Goal: Transaction & Acquisition: Book appointment/travel/reservation

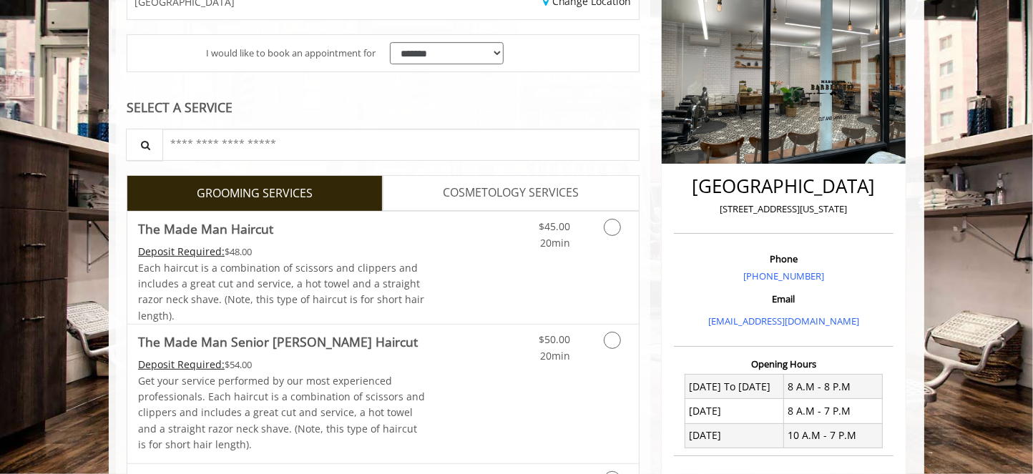
scroll to position [215, 0]
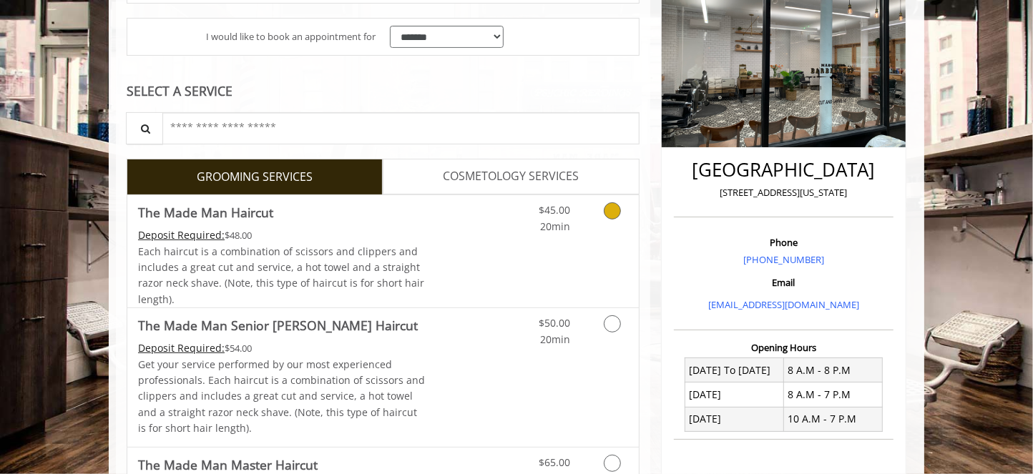
click at [344, 248] on span "Each haircut is a combination of scissors and clippers and includes a great cut…" at bounding box center [281, 276] width 286 height 62
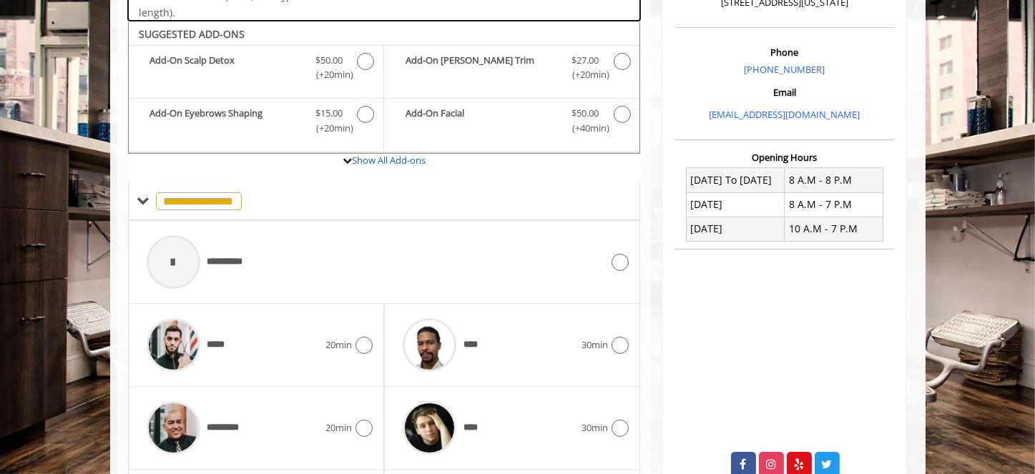
scroll to position [426, 0]
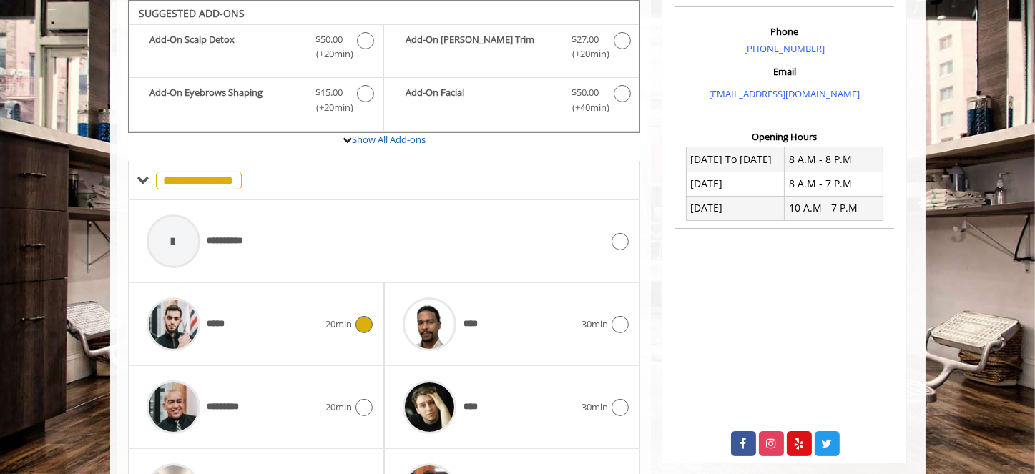
click at [293, 326] on div "*****" at bounding box center [233, 324] width 186 height 68
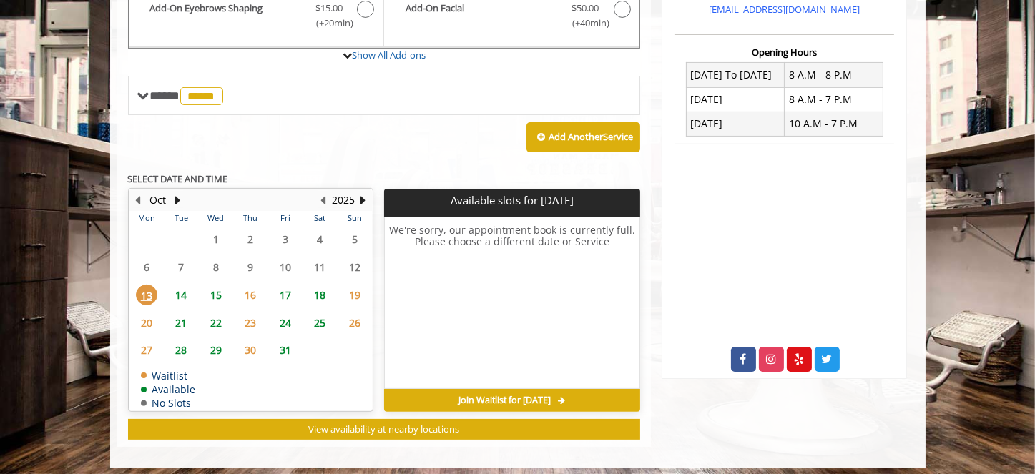
scroll to position [517, 0]
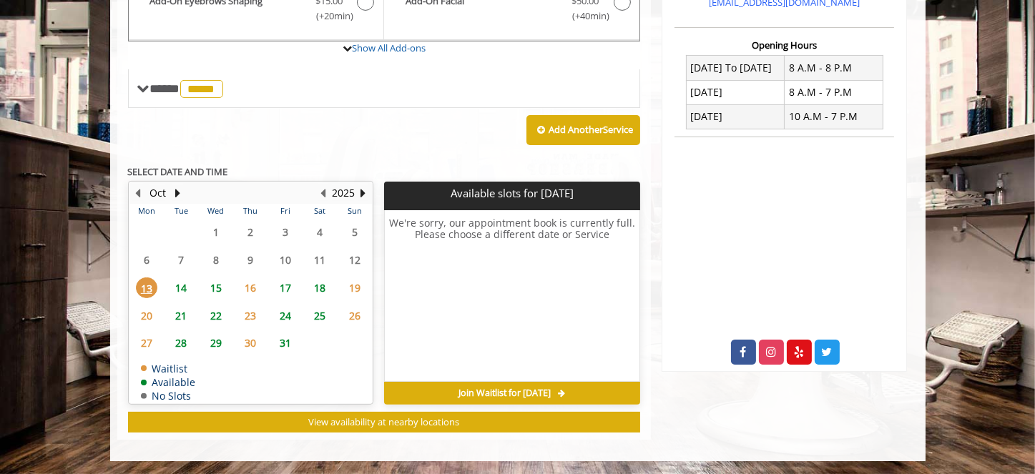
click at [220, 285] on span "15" at bounding box center [215, 288] width 21 height 21
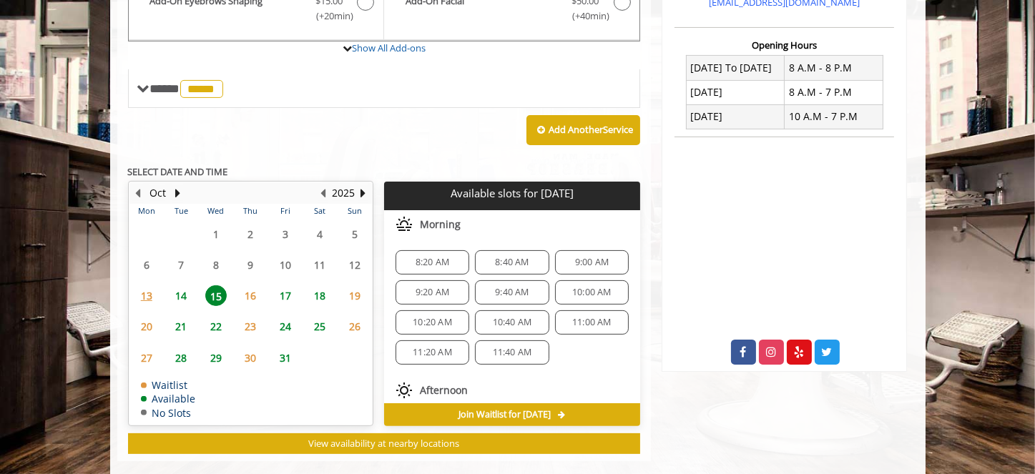
scroll to position [539, 0]
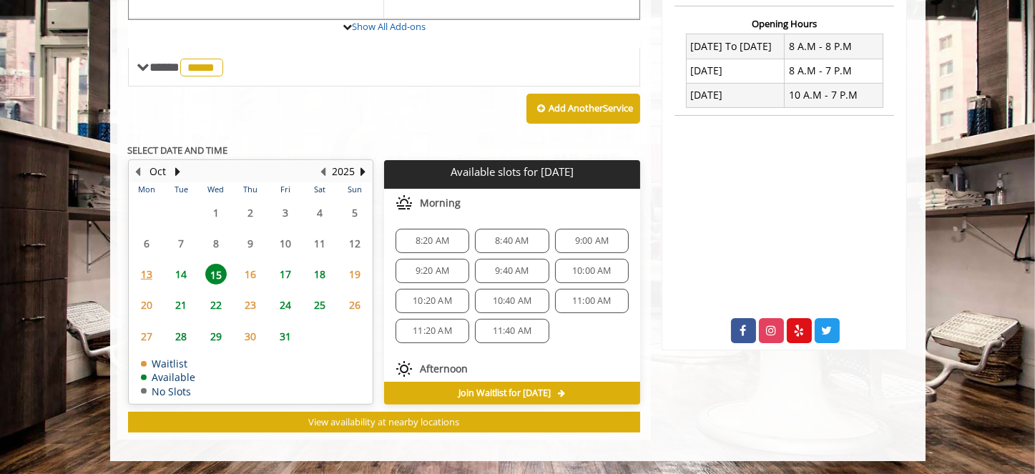
click at [590, 241] on span "9:00 AM" at bounding box center [592, 240] width 34 height 11
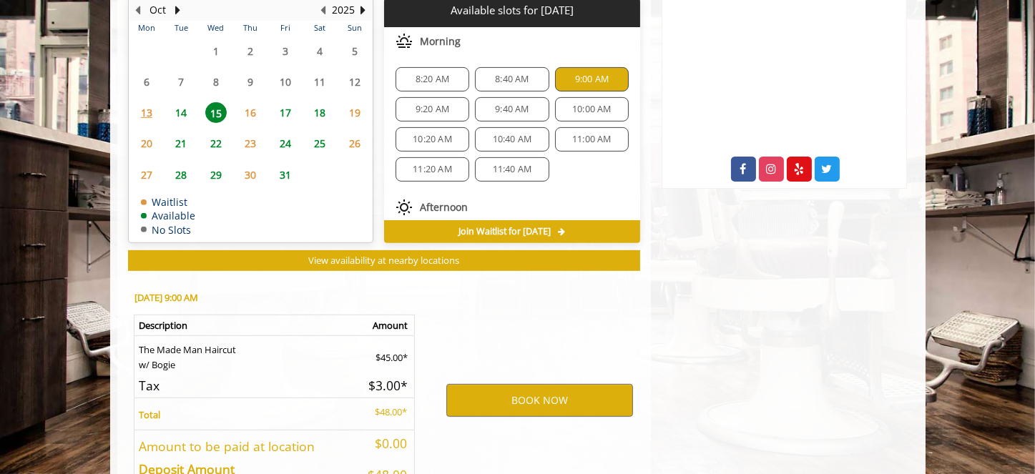
scroll to position [797, 0]
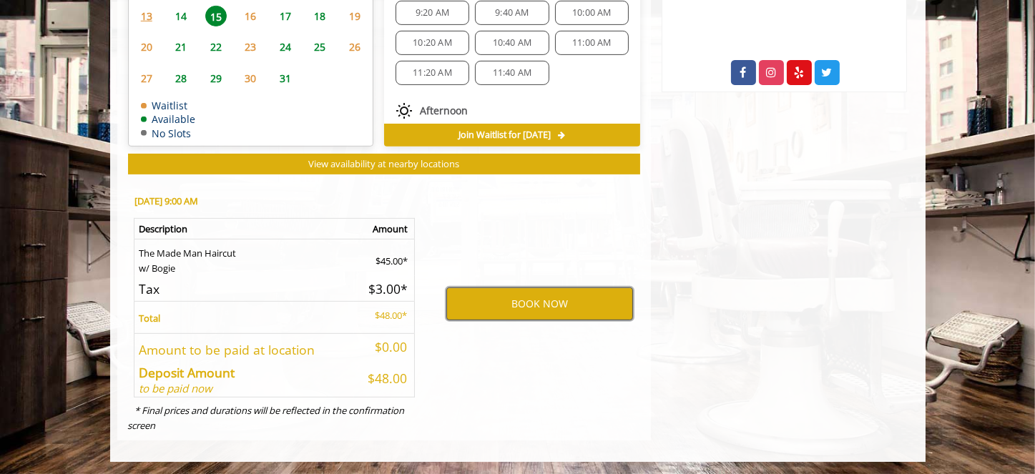
click at [530, 296] on button "BOOK NOW" at bounding box center [539, 304] width 187 height 33
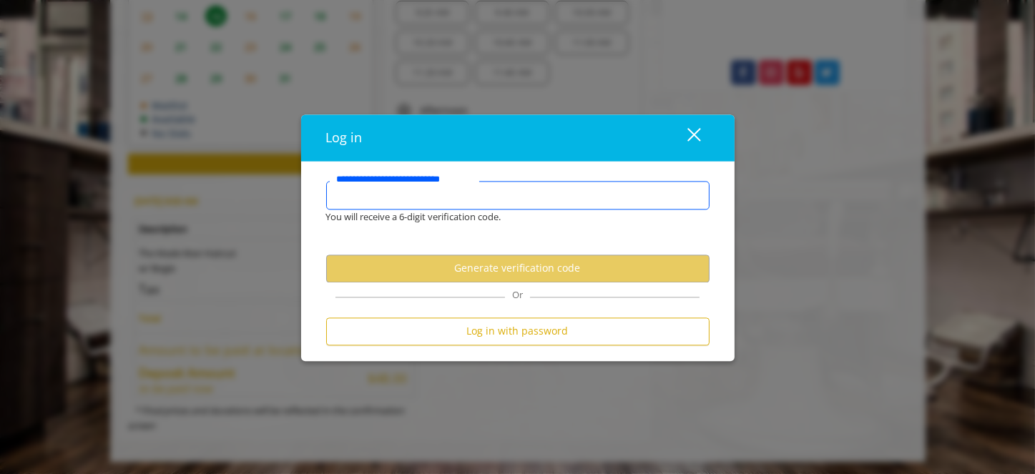
type input "**********"
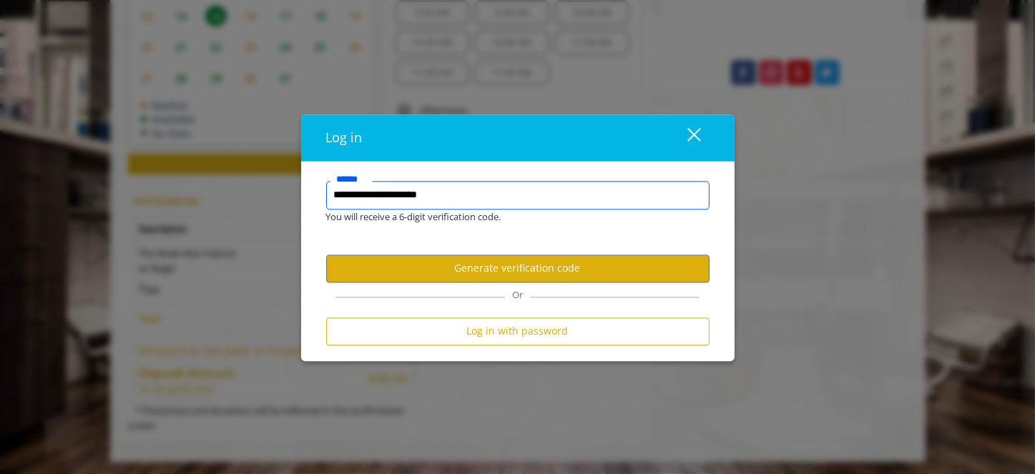
scroll to position [0, 0]
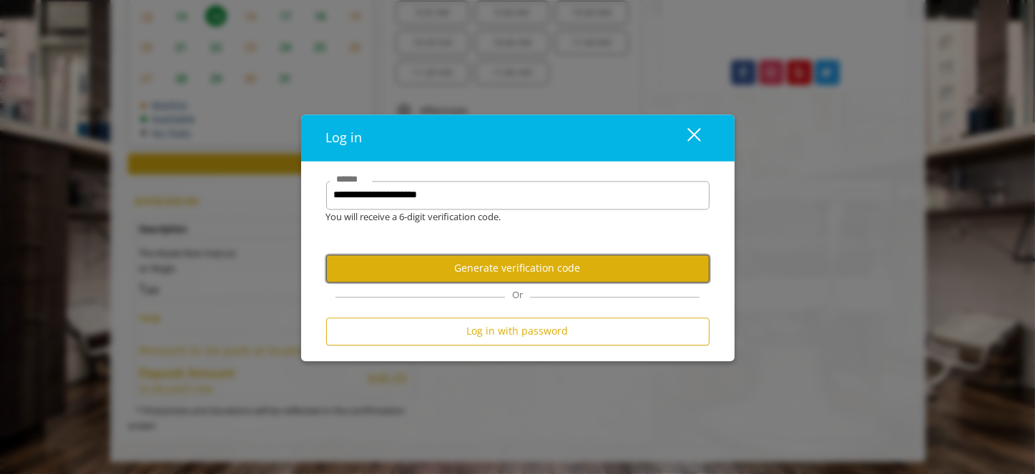
click at [504, 269] on button "Generate verification code" at bounding box center [518, 269] width 384 height 28
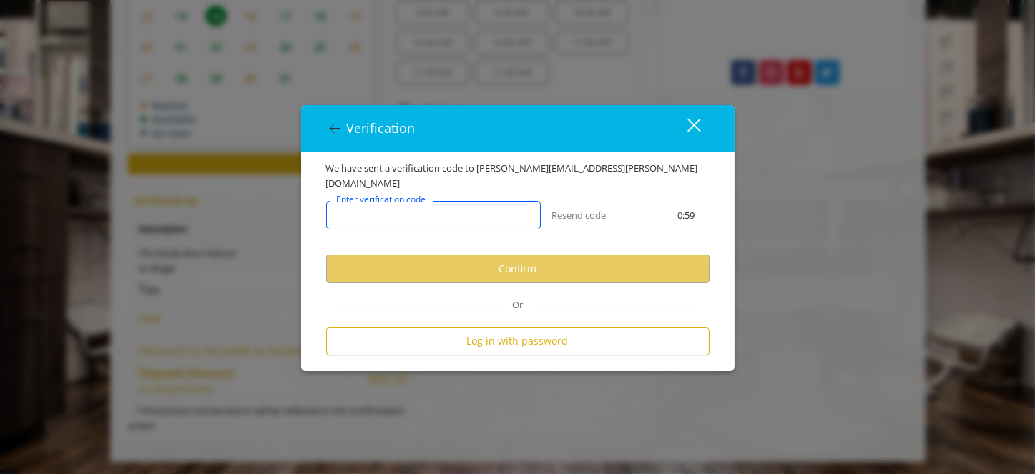
click at [475, 215] on input "Enter verification code" at bounding box center [433, 216] width 215 height 29
click at [438, 205] on input "Enter verification code" at bounding box center [433, 216] width 215 height 29
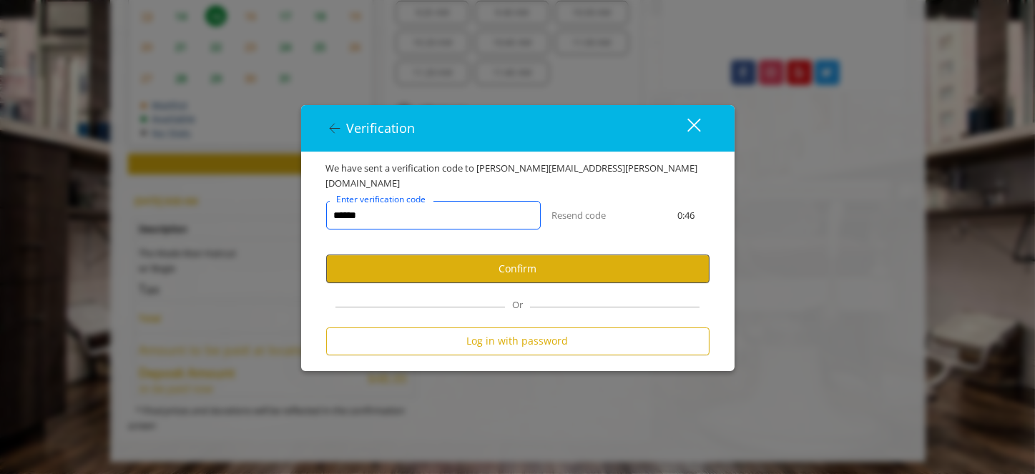
type input "******"
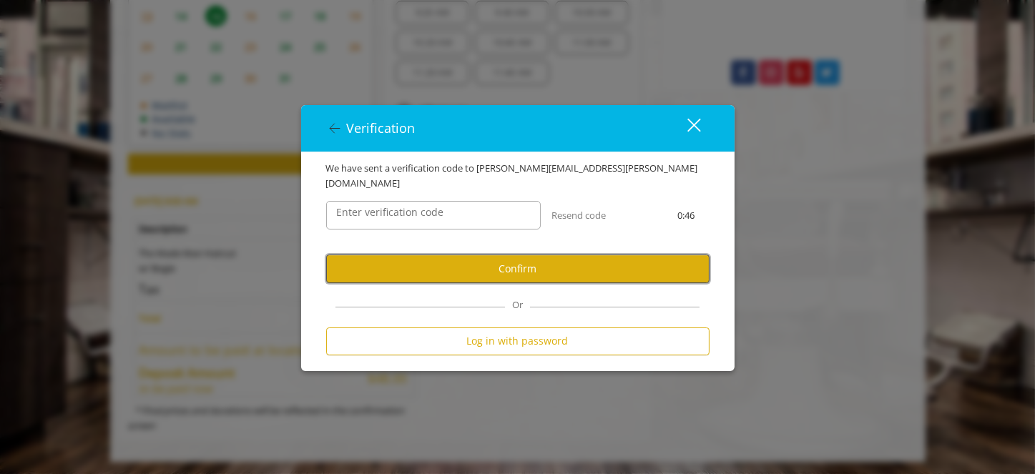
click at [460, 264] on button "Confirm" at bounding box center [518, 269] width 384 height 28
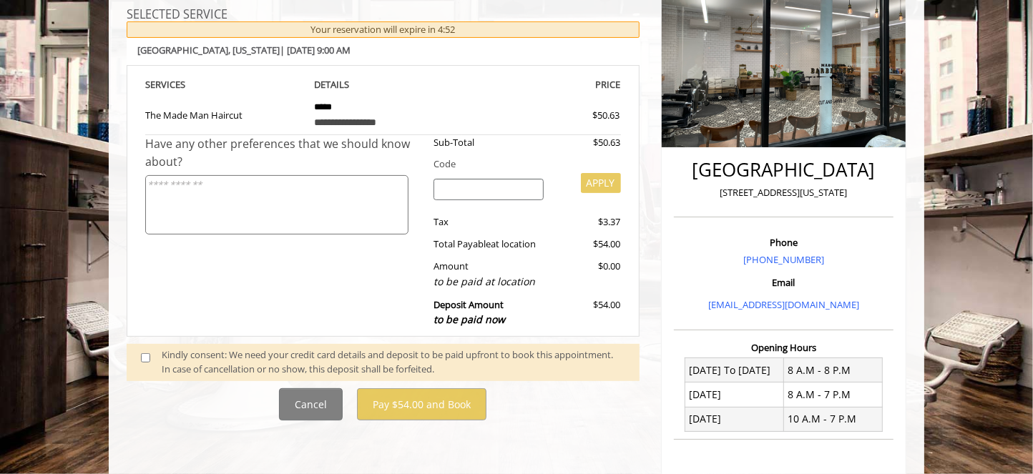
scroll to position [286, 0]
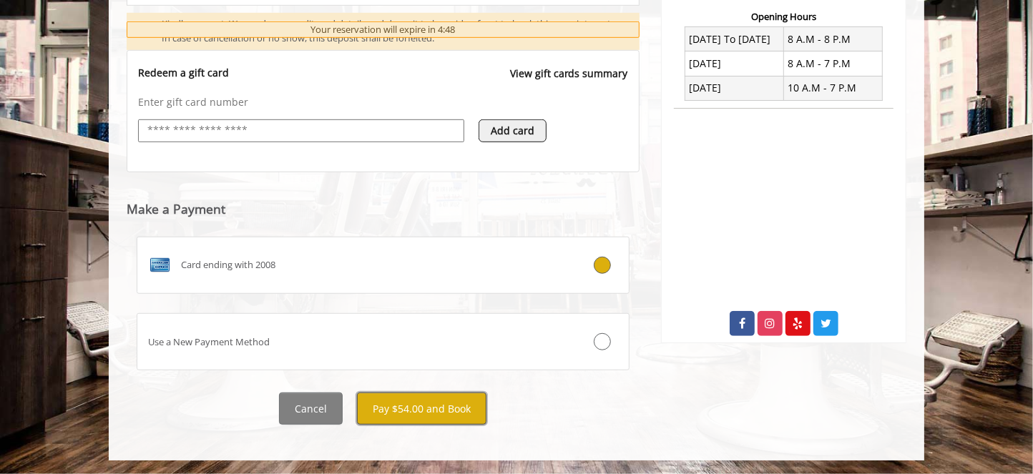
click at [435, 417] on button "Pay $54.00 and Book" at bounding box center [422, 409] width 130 height 32
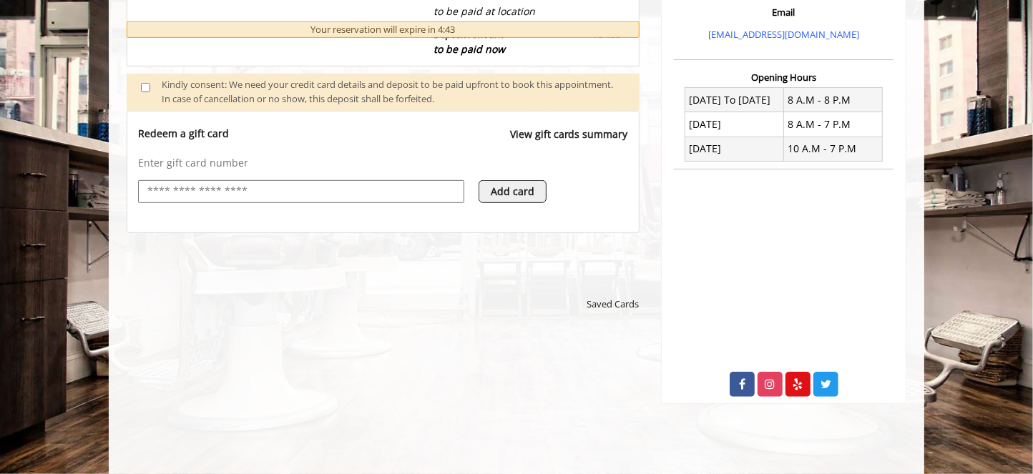
scroll to position [522, 0]
